Goal: Information Seeking & Learning: Learn about a topic

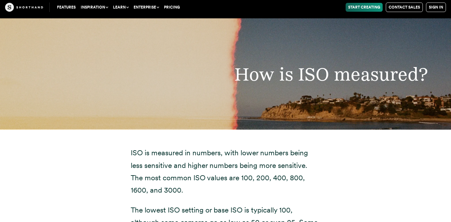
scroll to position [1265, 0]
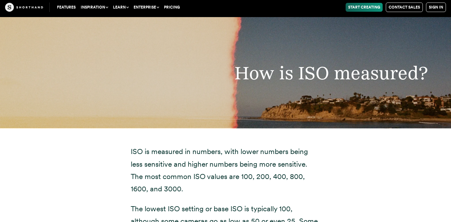
click at [237, 71] on h2 "How is ISO measured?" at bounding box center [315, 73] width 251 height 18
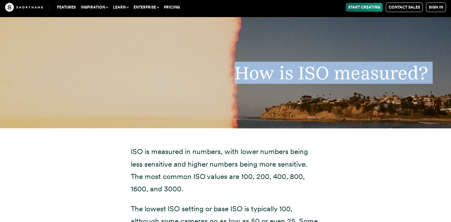
copy div "How is ISO measured?"
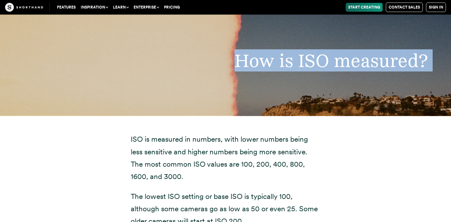
scroll to position [1284, 0]
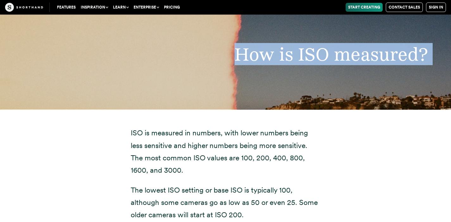
click at [131, 130] on p "ISO is measured in numbers, with lower numbers being less sensitive and higher …" at bounding box center [226, 151] width 190 height 49
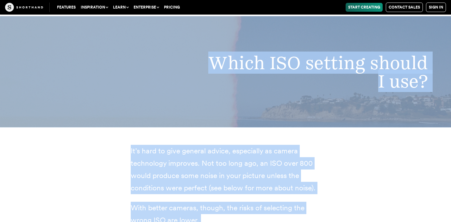
scroll to position [1692, 0]
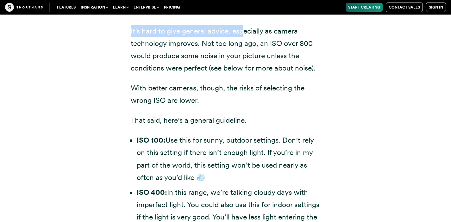
drag, startPoint x: 130, startPoint y: 130, endPoint x: 244, endPoint y: 36, distance: 147.7
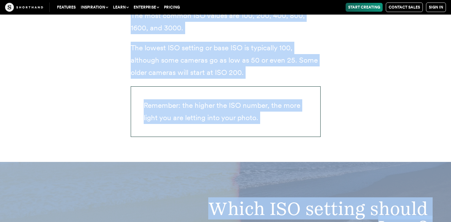
scroll to position [1422, 0]
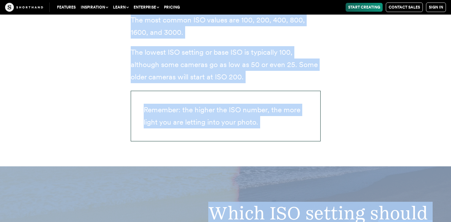
click at [263, 95] on p "Remember: the higher the ISO number, the more light you are letting into your p…" at bounding box center [226, 116] width 190 height 51
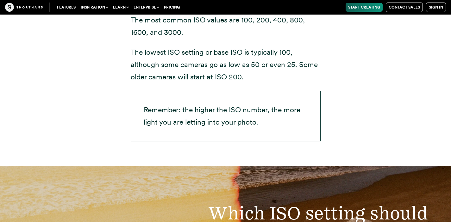
click at [250, 79] on p "The lowest ISO setting or base ISO is typically 100, although some cameras go a…" at bounding box center [226, 64] width 190 height 37
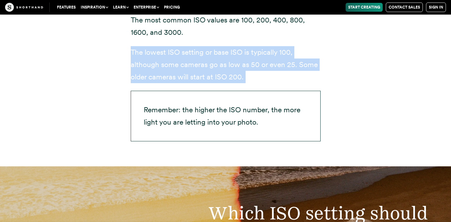
drag, startPoint x: 250, startPoint y: 79, endPoint x: 123, endPoint y: 43, distance: 132.4
click at [123, 43] on div "ISO is measured in numbers, with lower numbers being less sensitive and higher …" at bounding box center [225, 69] width 215 height 195
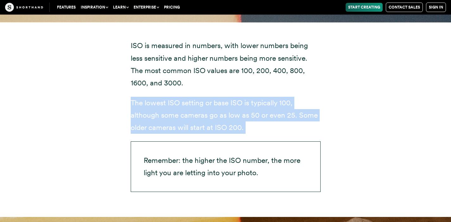
scroll to position [1362, 0]
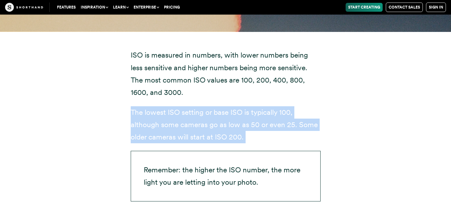
click at [123, 58] on div "ISO is measured in numbers, with lower numbers being less sensitive and higher …" at bounding box center [225, 129] width 215 height 195
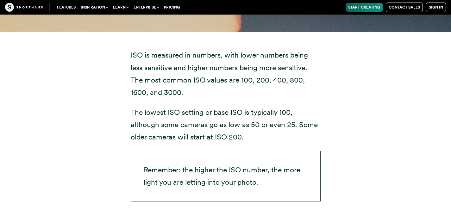
click at [131, 54] on p "ISO is measured in numbers, with lower numbers being less sensitive and higher …" at bounding box center [226, 73] width 190 height 49
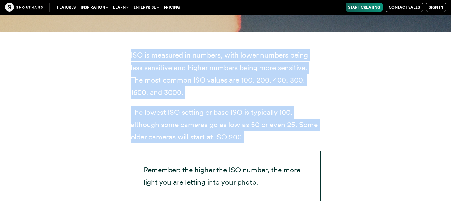
drag, startPoint x: 131, startPoint y: 54, endPoint x: 275, endPoint y: 137, distance: 166.4
click at [275, 137] on div "ISO is measured in numbers, with lower numbers being less sensitive and higher …" at bounding box center [226, 125] width 190 height 153
copy div "ISO is measured in numbers, with lower numbers being less sensitive and higher …"
click at [265, 59] on p "ISO is measured in numbers, with lower numbers being less sensitive and higher …" at bounding box center [226, 73] width 190 height 49
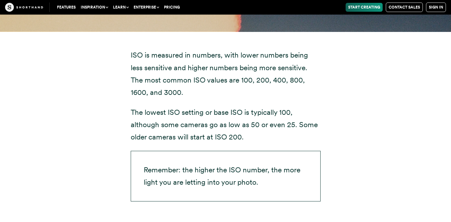
click at [265, 59] on p "ISO is measured in numbers, with lower numbers being less sensitive and higher …" at bounding box center [226, 73] width 190 height 49
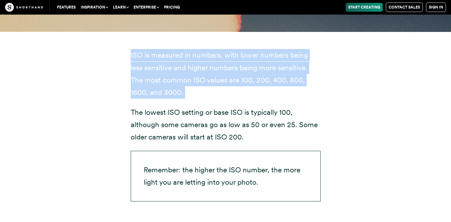
click at [114, 66] on div "ISO is measured in numbers, with lower numbers being less sensitive and higher …" at bounding box center [225, 129] width 430 height 195
drag, startPoint x: 127, startPoint y: 52, endPoint x: 364, endPoint y: 102, distance: 242.1
click at [364, 102] on div "ISO is measured in numbers, with lower numbers being less sensitive and higher …" at bounding box center [225, 129] width 430 height 195
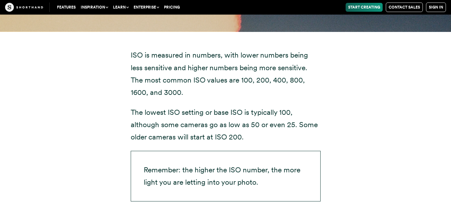
click at [260, 135] on p "The lowest ISO setting or base ISO is typically 100, although some cameras go a…" at bounding box center [226, 124] width 190 height 37
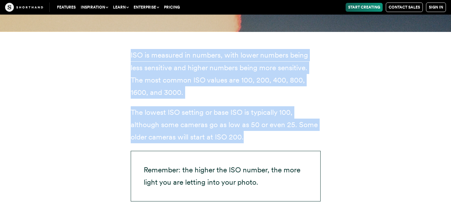
drag, startPoint x: 256, startPoint y: 141, endPoint x: 125, endPoint y: 57, distance: 155.3
click at [125, 58] on div "ISO is measured in numbers, with lower numbers being less sensitive and higher …" at bounding box center [225, 129] width 215 height 195
copy div "ISO is measured in numbers, with lower numbers being less sensitive and higher …"
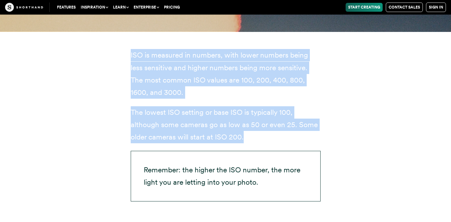
copy div "ISO is measured in numbers, with lower numbers being less sensitive and higher …"
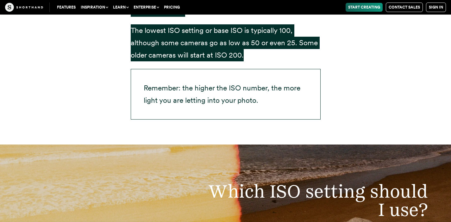
scroll to position [1452, 0]
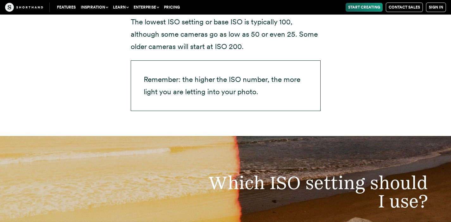
click at [257, 95] on p "Remember: the higher the ISO number, the more light you are letting into your p…" at bounding box center [226, 85] width 190 height 51
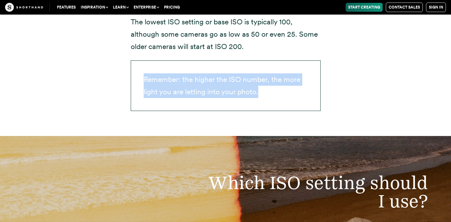
click at [257, 95] on p "Remember: the higher the ISO number, the more light you are letting into your p…" at bounding box center [226, 85] width 190 height 51
